Goal: Use online tool/utility: Utilize a website feature to perform a specific function

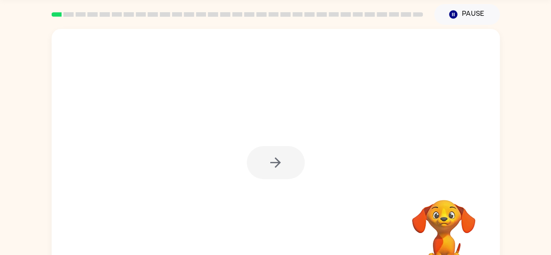
scroll to position [54, 0]
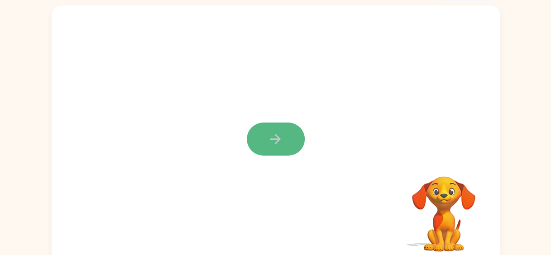
click at [283, 143] on button "button" at bounding box center [276, 139] width 58 height 33
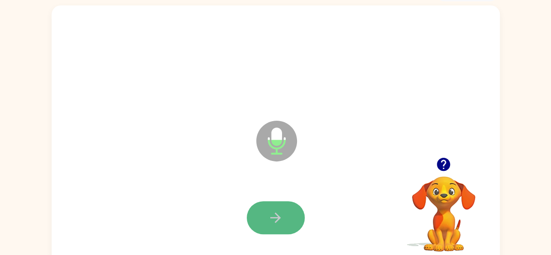
click at [270, 214] on icon "button" at bounding box center [276, 218] width 16 height 16
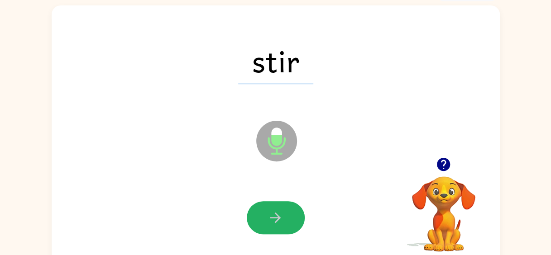
click at [270, 214] on icon "button" at bounding box center [276, 218] width 16 height 16
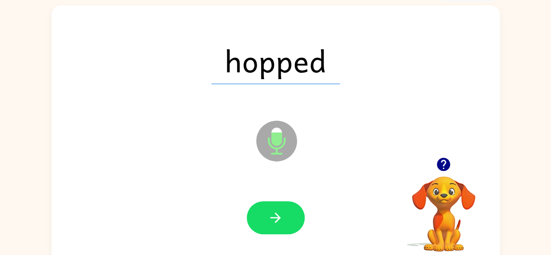
click at [270, 214] on icon "button" at bounding box center [276, 218] width 16 height 16
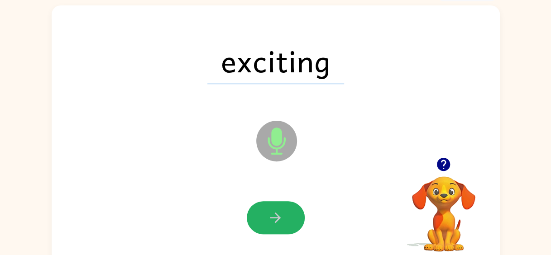
click at [270, 214] on icon "button" at bounding box center [276, 218] width 16 height 16
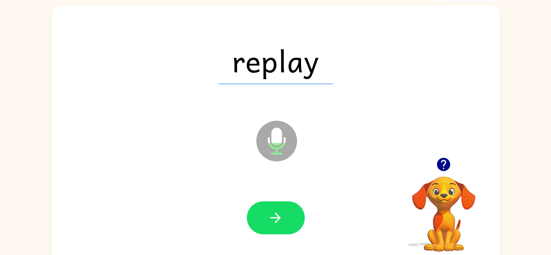
click at [270, 214] on icon "button" at bounding box center [276, 218] width 16 height 16
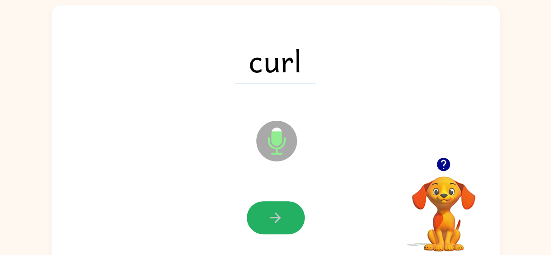
click at [270, 214] on icon "button" at bounding box center [276, 218] width 16 height 16
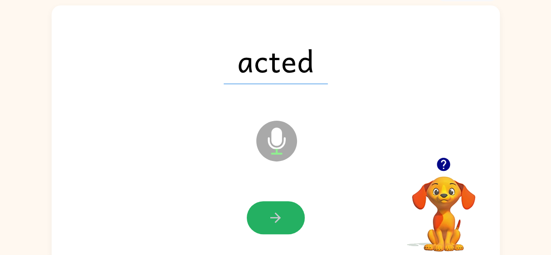
click at [270, 214] on icon "button" at bounding box center [276, 218] width 16 height 16
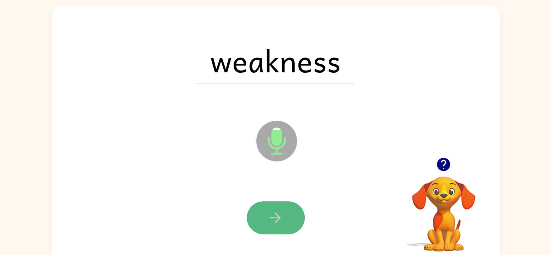
click at [277, 215] on icon "button" at bounding box center [275, 218] width 10 height 10
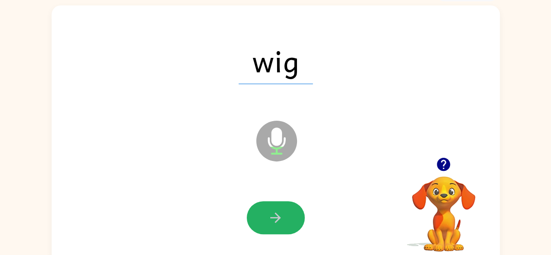
click at [277, 215] on icon "button" at bounding box center [275, 218] width 10 height 10
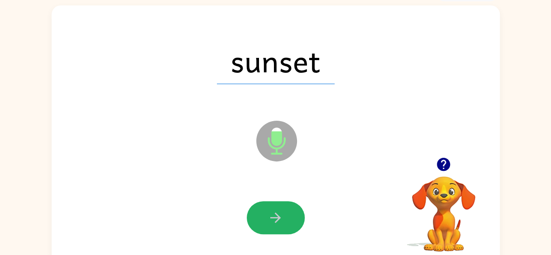
click at [277, 215] on icon "button" at bounding box center [275, 218] width 10 height 10
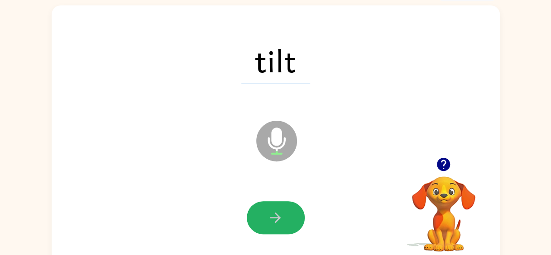
click at [277, 215] on icon "button" at bounding box center [275, 218] width 10 height 10
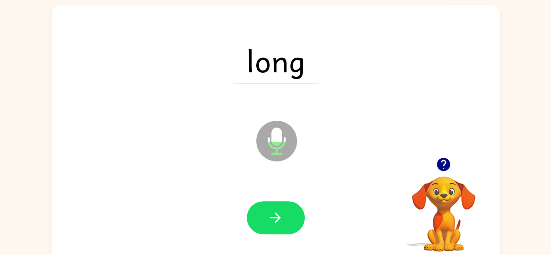
click at [277, 215] on icon "button" at bounding box center [275, 218] width 10 height 10
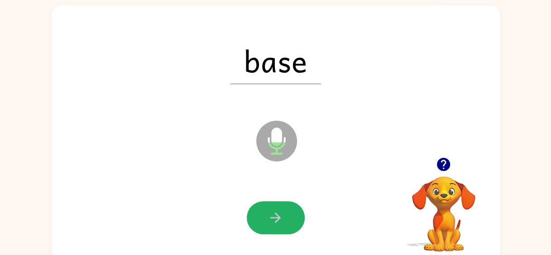
click at [277, 215] on icon "button" at bounding box center [275, 218] width 10 height 10
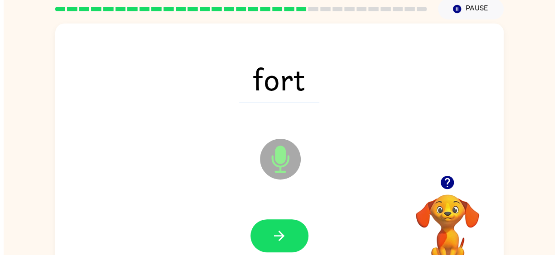
scroll to position [0, 0]
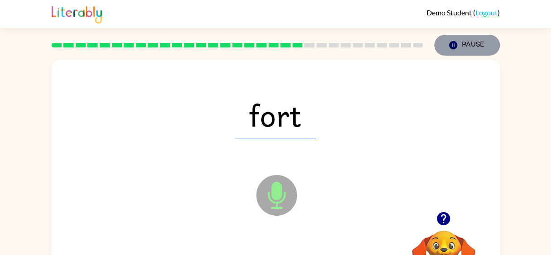
click at [471, 44] on button "Pause Pause" at bounding box center [467, 45] width 66 height 21
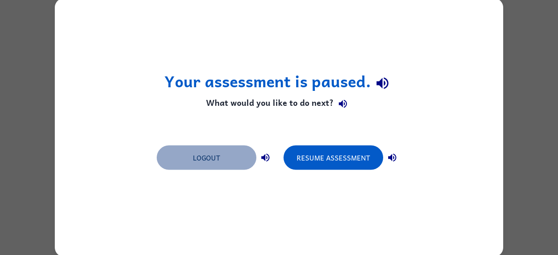
click at [209, 158] on button "Logout" at bounding box center [207, 158] width 100 height 24
